Goal: Obtain resource: Download file/media

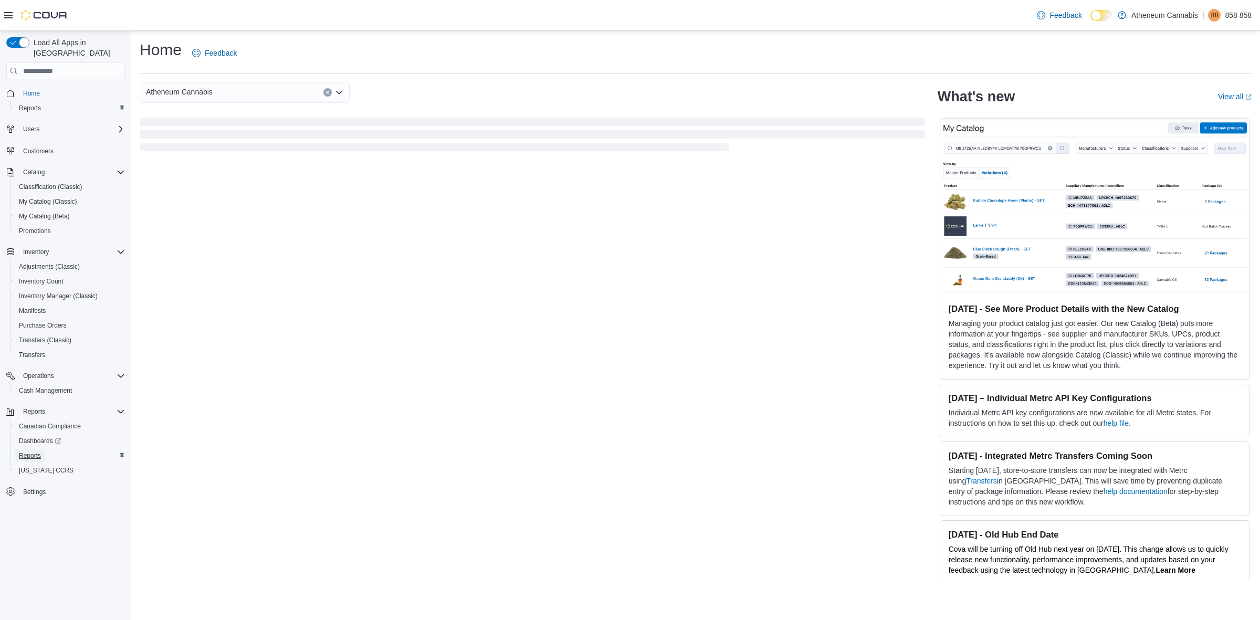
click at [33, 451] on span "Reports" at bounding box center [30, 455] width 22 height 8
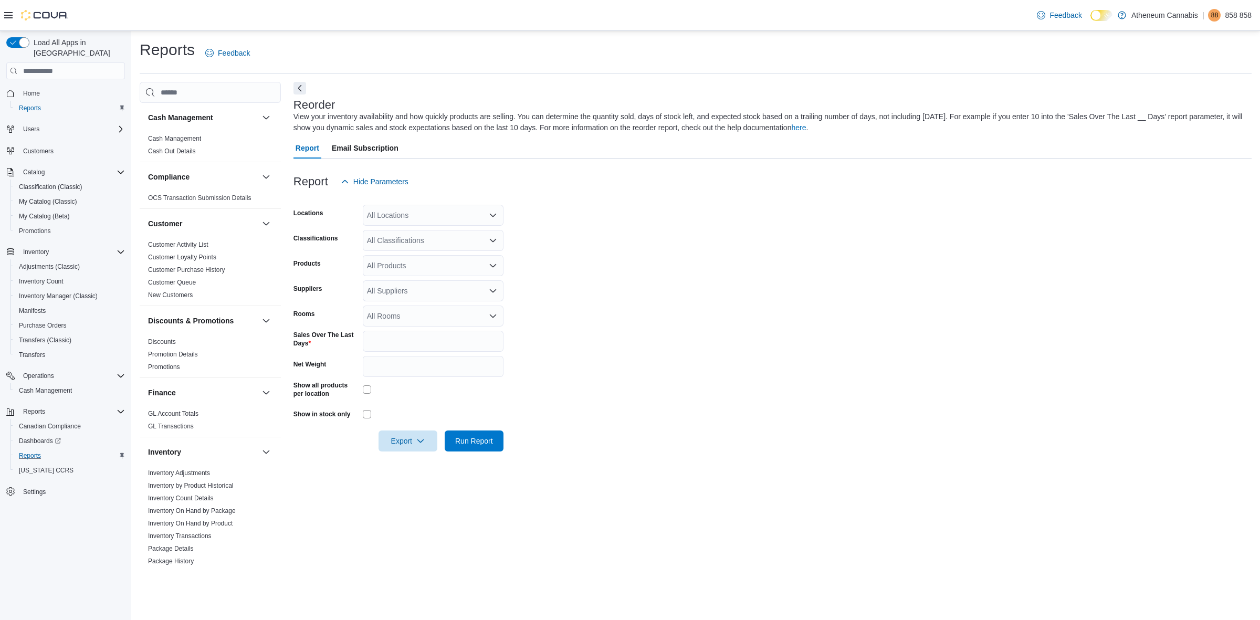
click at [492, 213] on icon "Open list of options" at bounding box center [493, 215] width 8 height 8
click at [442, 250] on span "[STREET_ADDRESS]" at bounding box center [421, 248] width 72 height 10
click at [596, 314] on form "Locations [STREET_ADDRESS] Classifications All Classifications Products All Pro…" at bounding box center [772, 321] width 958 height 259
click at [421, 445] on span "Export" at bounding box center [408, 440] width 46 height 21
click at [409, 463] on span "Export to Excel" at bounding box center [409, 461] width 47 height 8
